Goal: Navigation & Orientation: Understand site structure

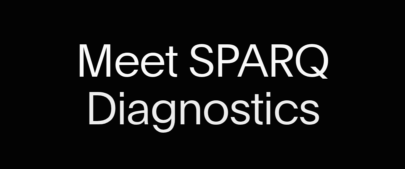
click at [85, 64] on span "Meet" at bounding box center [127, 60] width 102 height 47
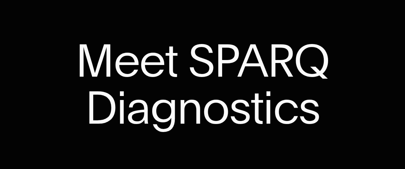
drag, startPoint x: 85, startPoint y: 64, endPoint x: 140, endPoint y: 27, distance: 66.4
click at [140, 27] on div "Sparq Keeps You Moving ® Meet SPARQ Diagnostics 0%" at bounding box center [202, 84] width 405 height 169
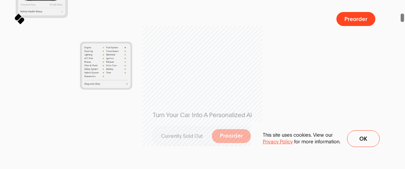
drag, startPoint x: 403, startPoint y: 6, endPoint x: 403, endPoint y: 14, distance: 7.7
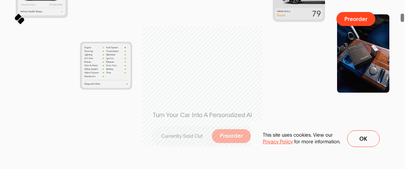
click at [403, 14] on span at bounding box center [402, 18] width 3 height 8
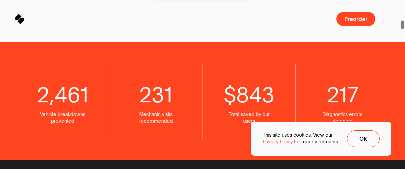
click at [403, 23] on span at bounding box center [402, 25] width 3 height 8
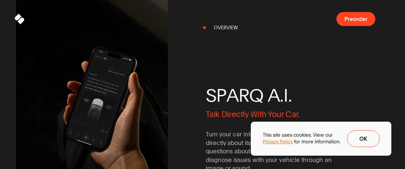
click at [280, 142] on span "Privacy Policy" at bounding box center [278, 141] width 30 height 7
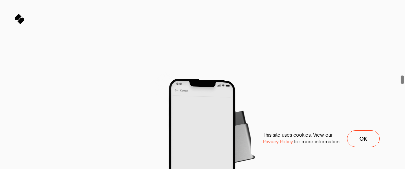
drag, startPoint x: 403, startPoint y: 8, endPoint x: 405, endPoint y: 79, distance: 70.7
click at [405, 79] on span at bounding box center [402, 84] width 5 height 169
